Goal: Navigation & Orientation: Find specific page/section

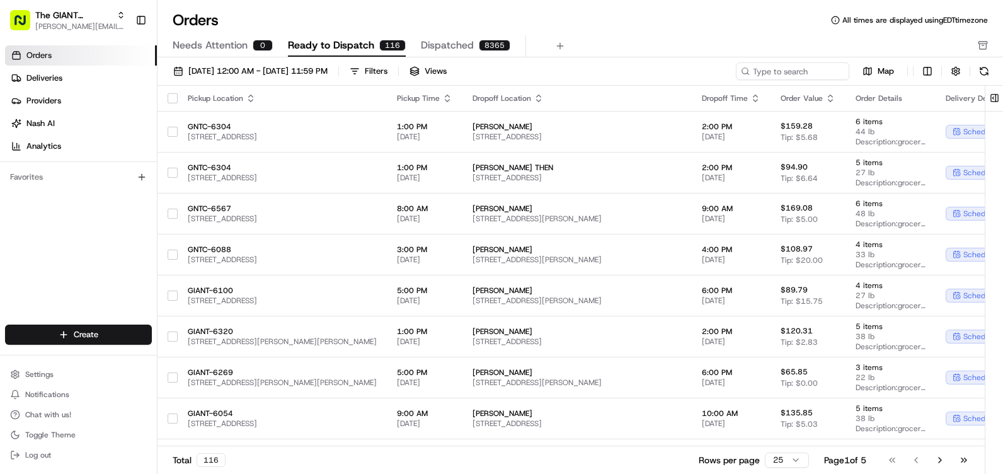
drag, startPoint x: 458, startPoint y: 47, endPoint x: 450, endPoint y: 47, distance: 8.2
click at [458, 47] on span "Dispatched" at bounding box center [447, 45] width 53 height 15
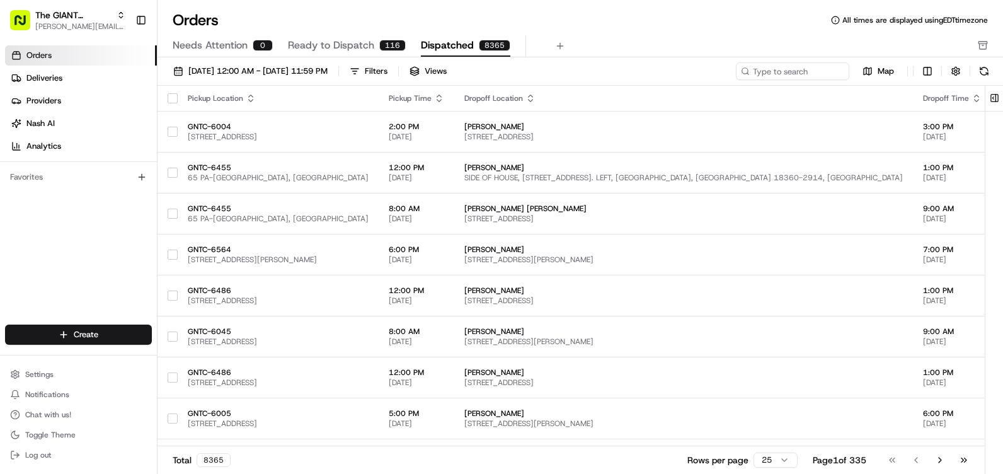
click at [368, 46] on span "Ready to Dispatch" at bounding box center [331, 45] width 86 height 15
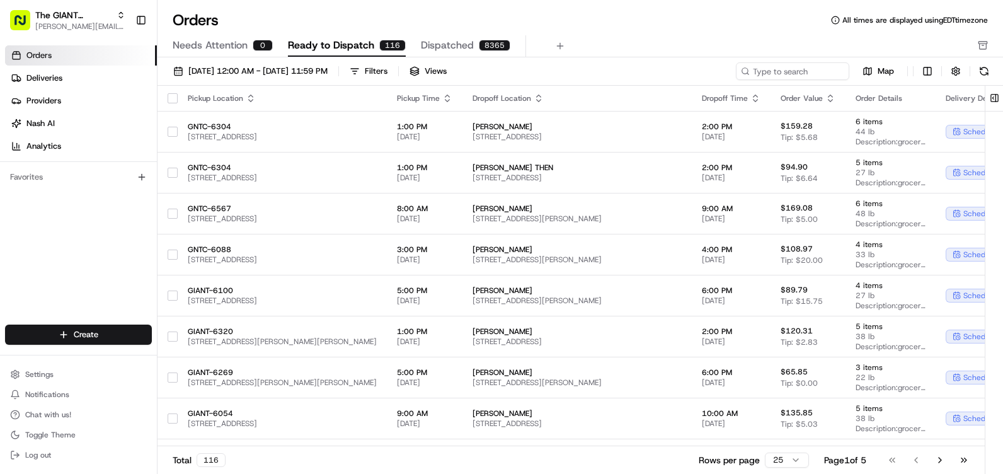
click at [214, 45] on span "Needs Attention" at bounding box center [210, 45] width 75 height 15
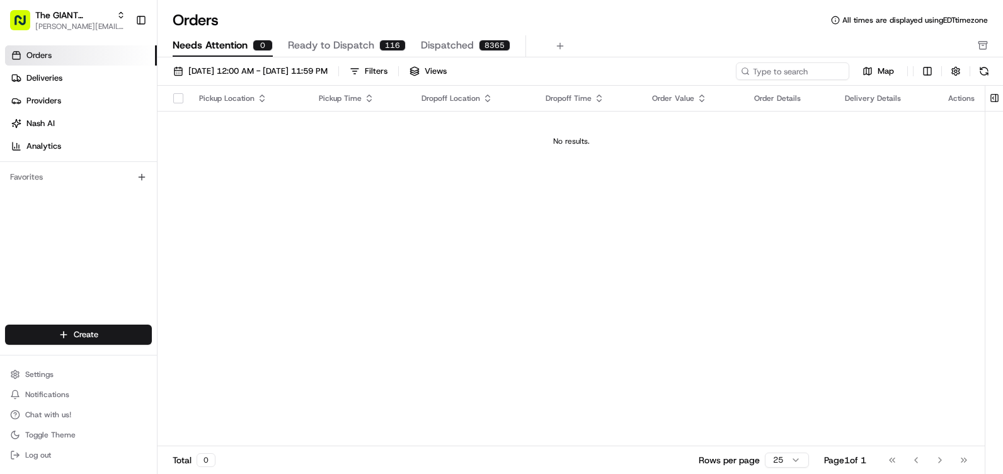
click at [336, 47] on span "Ready to Dispatch" at bounding box center [331, 45] width 86 height 15
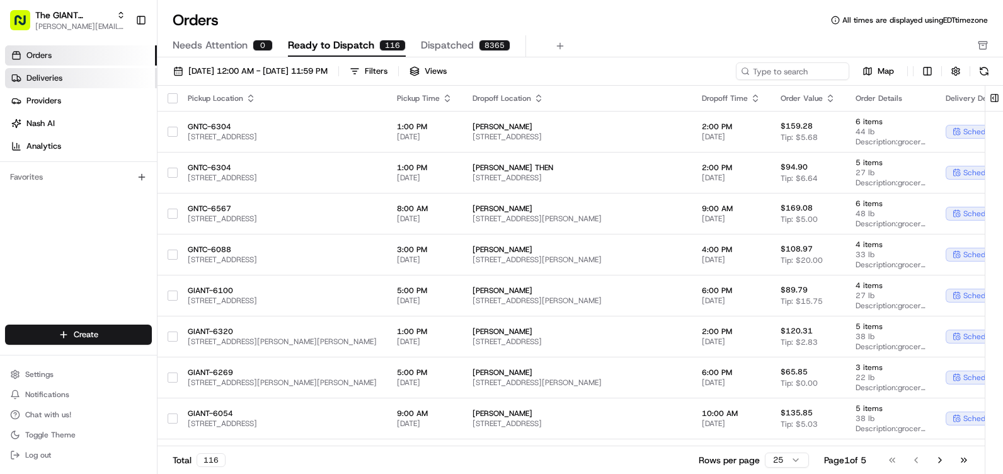
click at [43, 81] on span "Deliveries" at bounding box center [44, 77] width 36 height 11
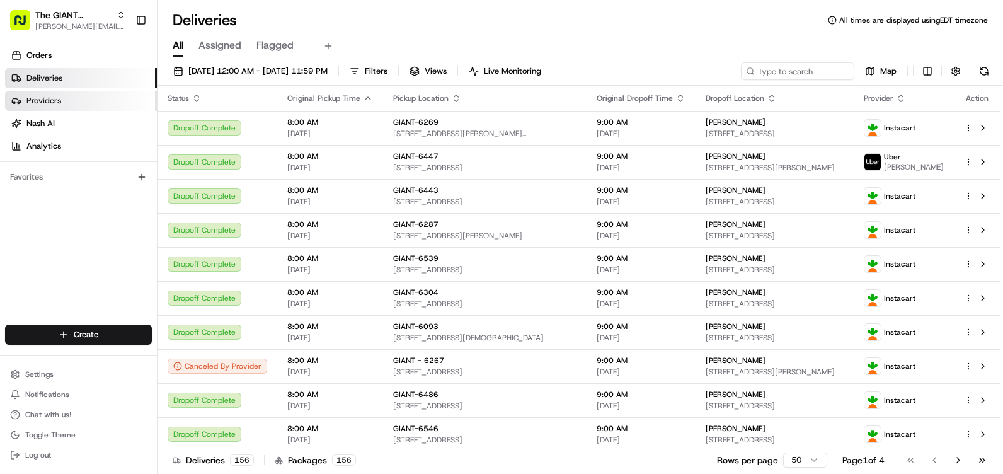
click at [71, 107] on link "Providers" at bounding box center [81, 101] width 152 height 20
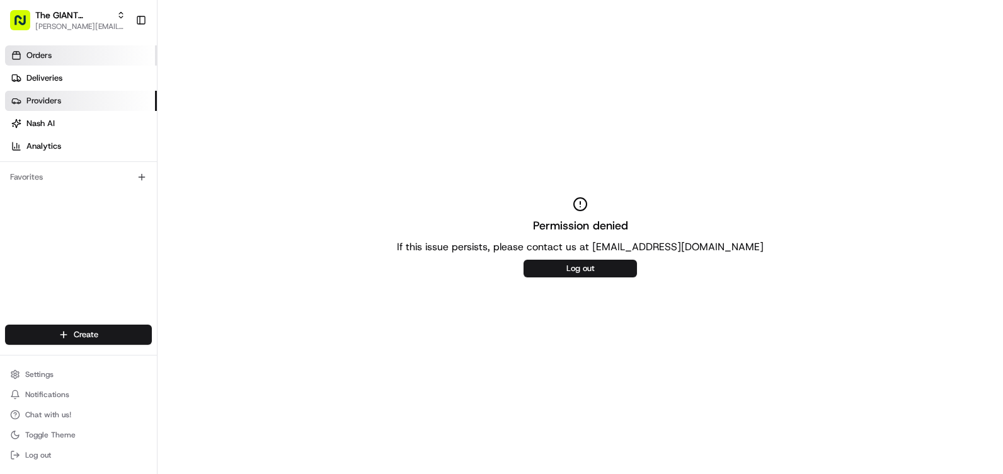
click at [82, 56] on link "Orders" at bounding box center [81, 55] width 152 height 20
